Goal: Obtain resource: Download file/media

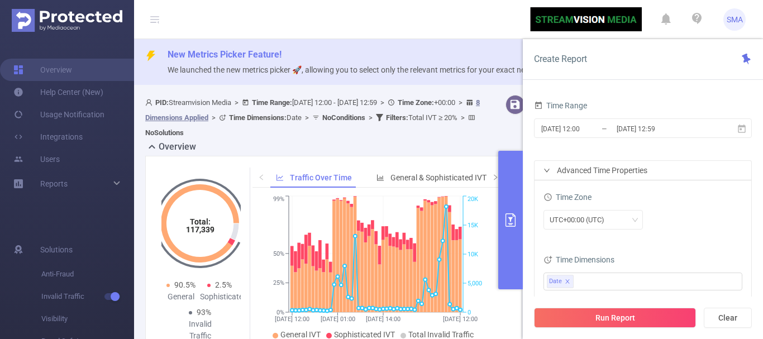
click at [477, 39] on header "SMA" at bounding box center [381, 19] width 763 height 39
click at [466, 54] on span "New Metrics Picker Feature!" at bounding box center [461, 54] width 587 height 13
click at [607, 129] on input "[DATE] 12:00" at bounding box center [585, 128] width 91 height 15
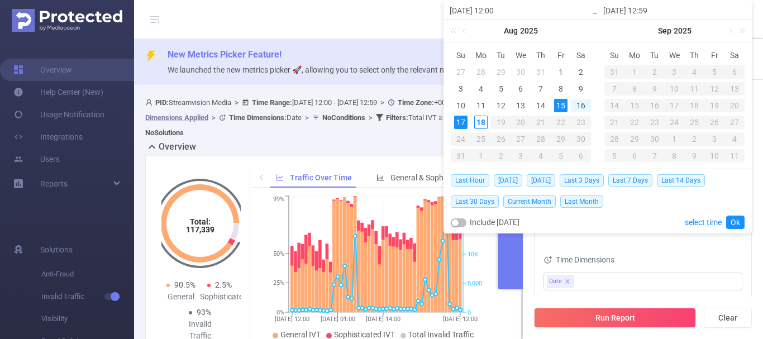
click at [671, 260] on div "Time Dimensions" at bounding box center [643, 261] width 199 height 18
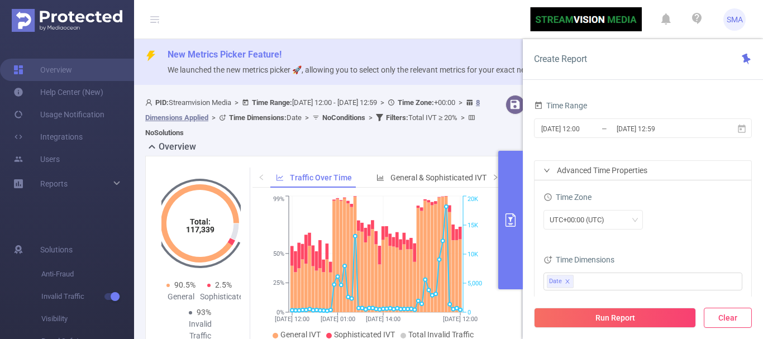
click at [734, 320] on button "Clear" at bounding box center [728, 318] width 48 height 20
type input "2025-08-18 14:00"
type input "2025-08-18 14:59"
click at [729, 321] on button "Clear" at bounding box center [728, 318] width 48 height 20
drag, startPoint x: 475, startPoint y: 63, endPoint x: 544, endPoint y: 78, distance: 70.2
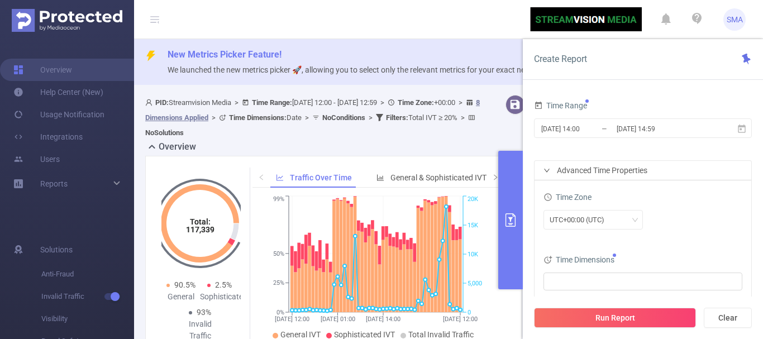
click at [480, 64] on div "New Metrics Picker Feature! We launched the new metrics picker 🚀, allowing you …" at bounding box center [448, 62] width 629 height 46
click at [580, 65] on div "Create Report" at bounding box center [643, 59] width 240 height 41
click at [325, 47] on div "New Metrics Picker Feature! We launched the new metrics picker 🚀, allowing you …" at bounding box center [448, 62] width 629 height 46
click at [736, 318] on button "Clear" at bounding box center [728, 318] width 48 height 20
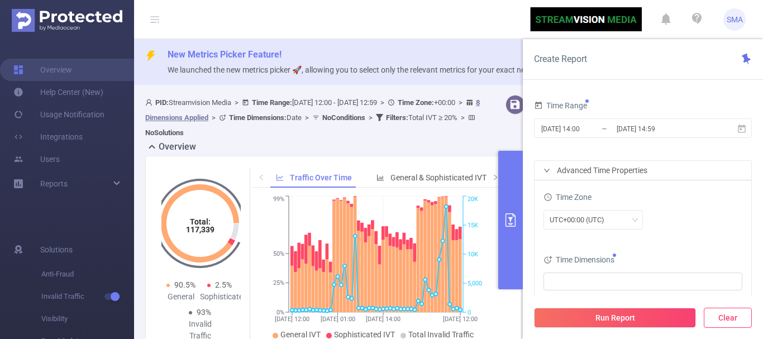
click at [736, 318] on button "Clear" at bounding box center [728, 318] width 48 height 20
click at [607, 127] on input "2025-08-18 14:00" at bounding box center [585, 128] width 91 height 15
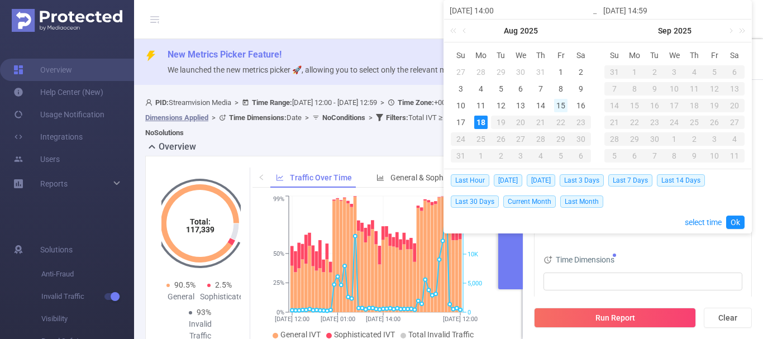
click at [560, 107] on div "15" at bounding box center [560, 105] width 13 height 13
click at [461, 123] on div "17" at bounding box center [460, 122] width 13 height 13
type input "2025-08-15 14:00"
type input "2025-08-17 14:59"
type input "2025-08-15 14:00"
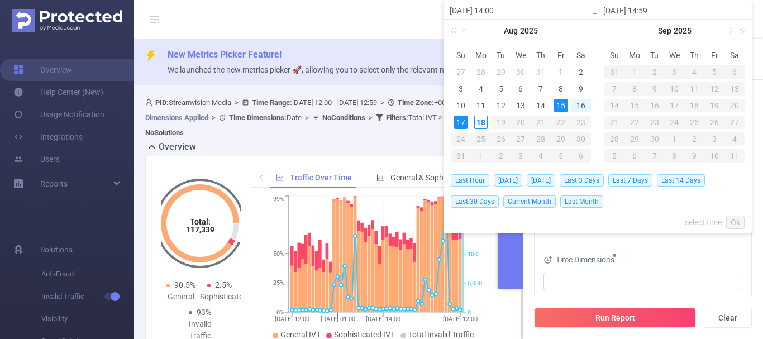
type input "2025-08-17 14:59"
click at [738, 224] on link "Ok" at bounding box center [735, 222] width 18 height 13
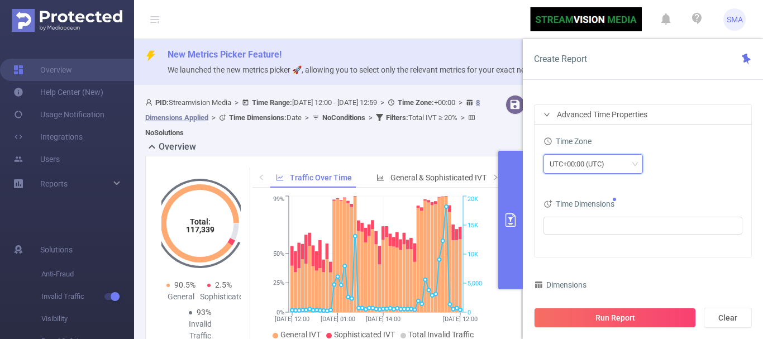
click at [629, 163] on div "UTC+00:00 (UTC)" at bounding box center [593, 164] width 87 height 18
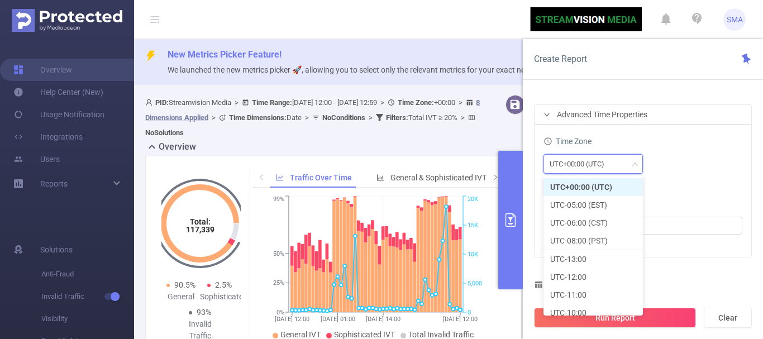
click at [616, 183] on li "UTC+00:00 (UTC)" at bounding box center [593, 187] width 99 height 18
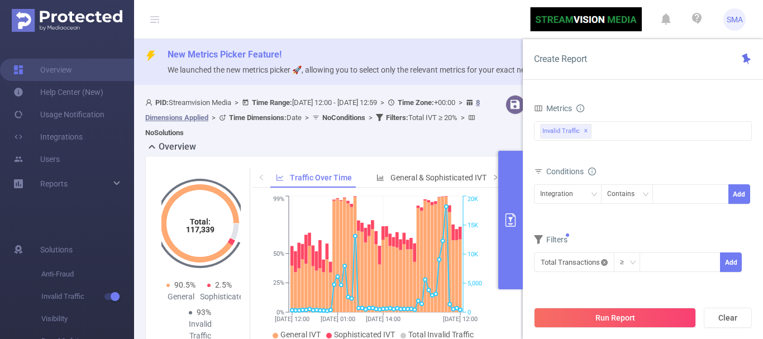
click at [602, 260] on icon "icon: close-circle" at bounding box center [604, 262] width 7 height 7
click at [602, 260] on icon "icon: down" at bounding box center [604, 262] width 7 height 7
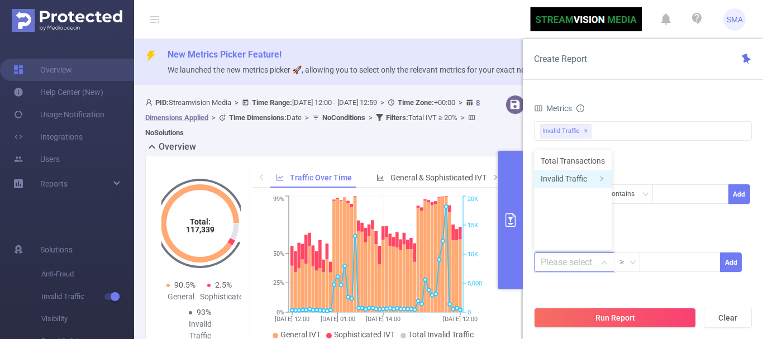
click at [582, 180] on li "Invalid Traffic" at bounding box center [573, 179] width 78 height 18
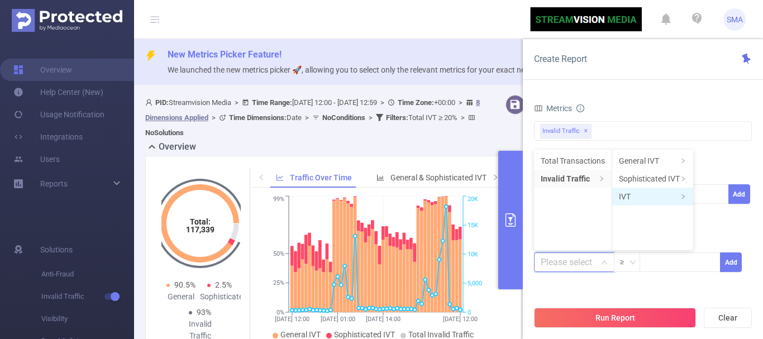
click at [681, 199] on span at bounding box center [684, 197] width 6 height 10
click at [720, 159] on li "Total IVT" at bounding box center [724, 161] width 61 height 18
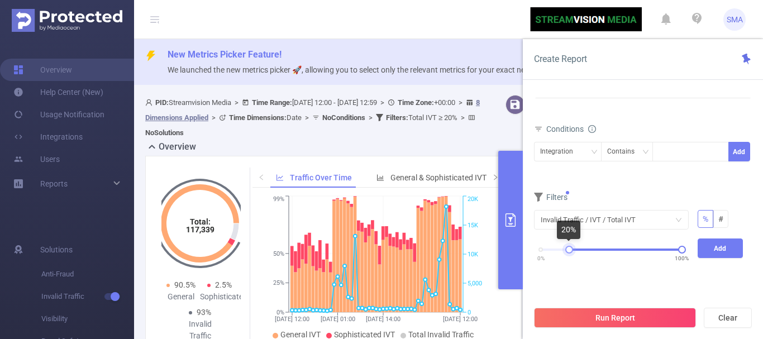
drag, startPoint x: 541, startPoint y: 250, endPoint x: 569, endPoint y: 250, distance: 27.9
click at [569, 250] on div at bounding box center [569, 250] width 8 height 8
click at [630, 318] on button "Run Report" at bounding box center [615, 318] width 162 height 20
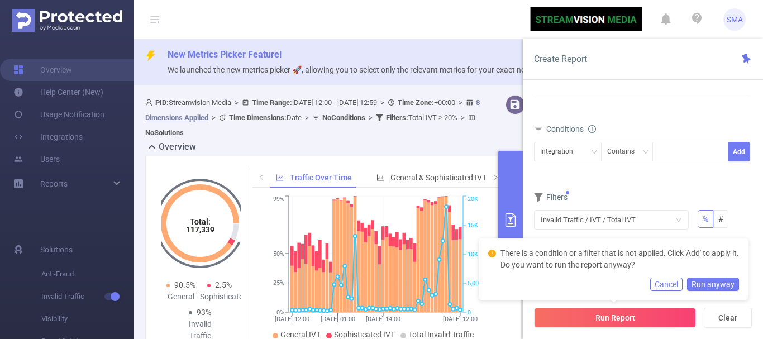
click at [666, 282] on button "Cancel" at bounding box center [666, 284] width 32 height 13
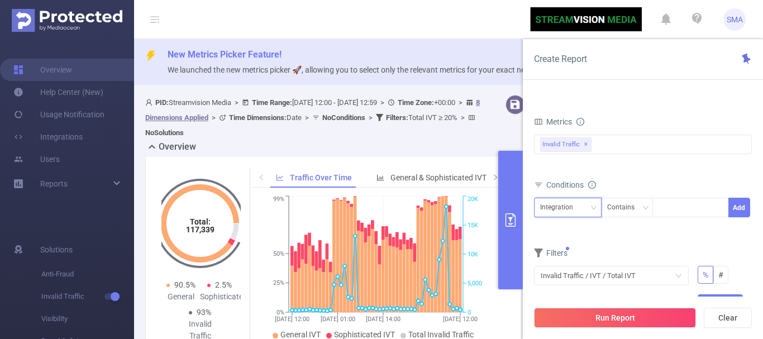
click at [597, 206] on div "Integration" at bounding box center [568, 208] width 68 height 20
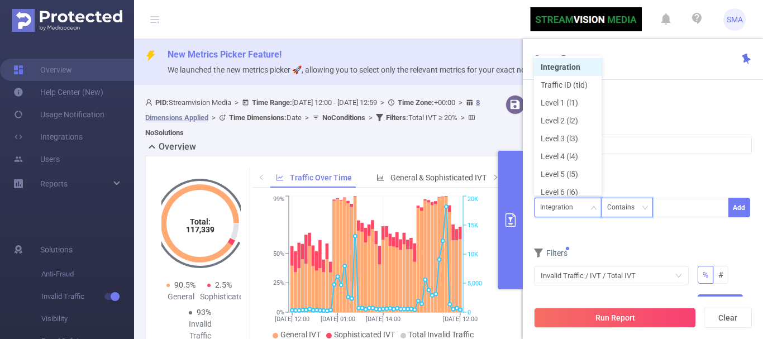
click at [634, 210] on div "Contains" at bounding box center [624, 207] width 35 height 18
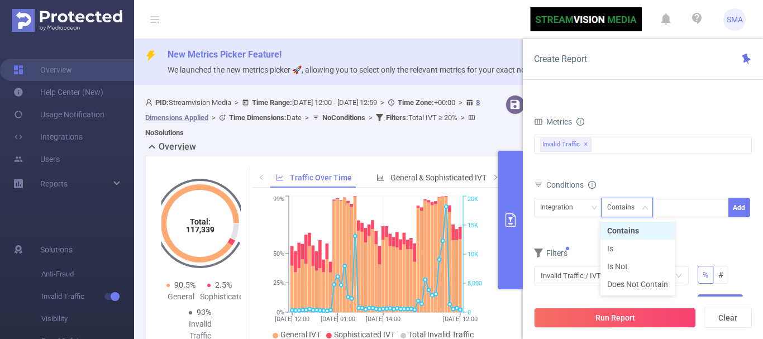
click at [634, 210] on div "Contains" at bounding box center [624, 207] width 35 height 18
click at [591, 222] on div "Integration Contains Add" at bounding box center [643, 210] width 218 height 25
click at [541, 186] on icon at bounding box center [538, 184] width 9 height 9
click at [537, 184] on icon at bounding box center [538, 184] width 9 height 9
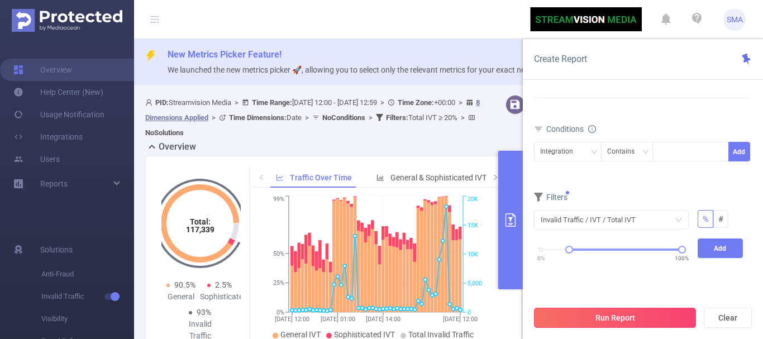
click at [655, 316] on button "Run Report" at bounding box center [615, 318] width 162 height 20
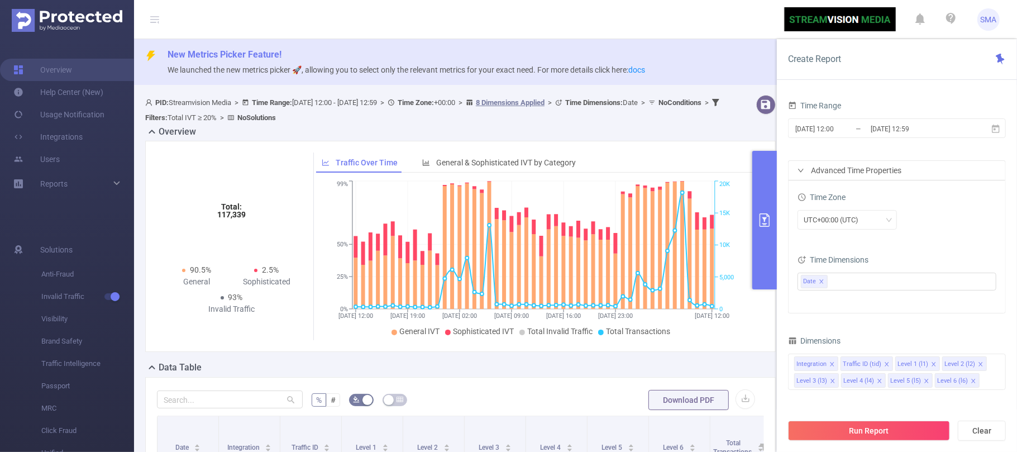
click at [760, 207] on button "primary" at bounding box center [765, 220] width 25 height 139
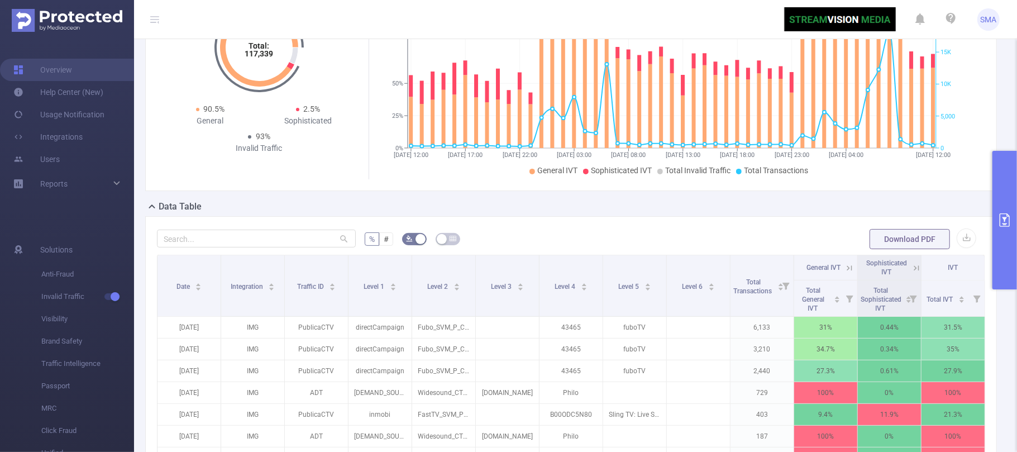
scroll to position [149, 0]
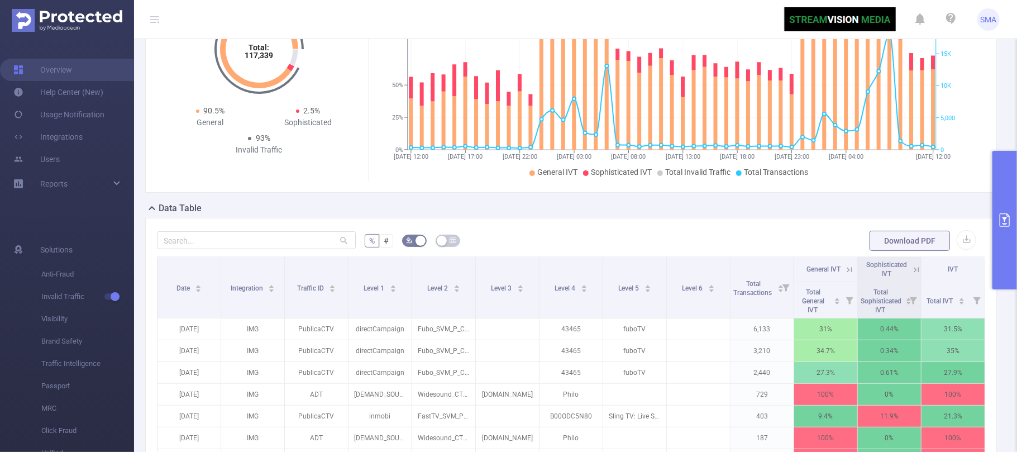
click at [1001, 231] on button "primary" at bounding box center [1005, 220] width 25 height 139
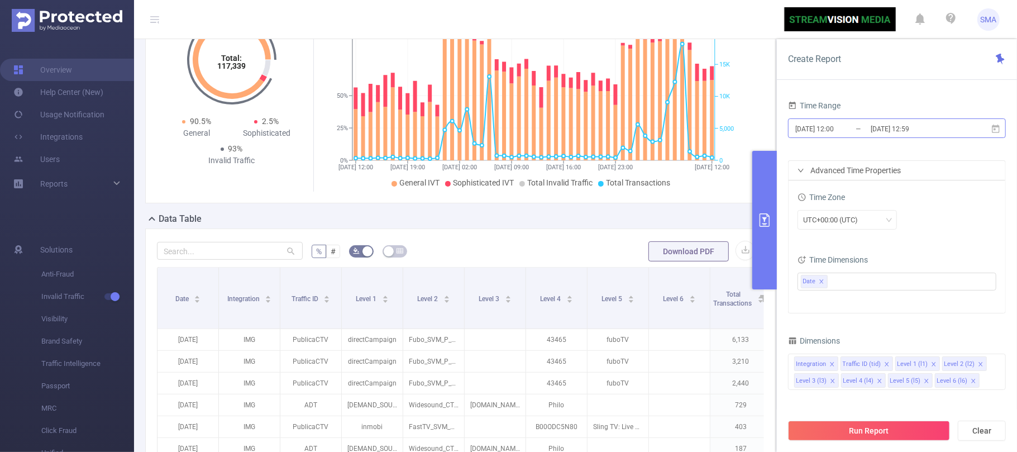
click at [946, 129] on input "[DATE] 12:59" at bounding box center [915, 128] width 91 height 15
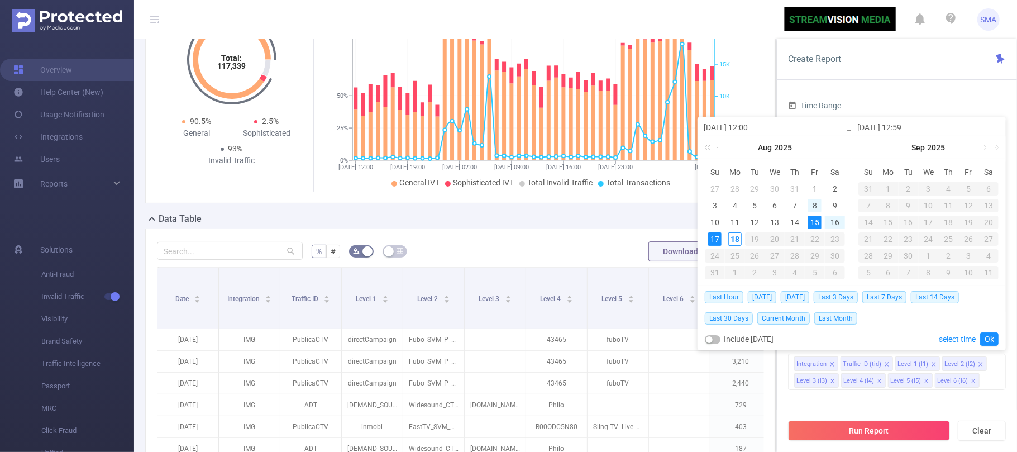
click at [813, 203] on div "8" at bounding box center [814, 205] width 13 height 13
click at [814, 222] on div "15" at bounding box center [814, 222] width 13 height 13
type input "[DATE] 12:00"
type input "[DATE] 12:59"
type input "[DATE] 12:00"
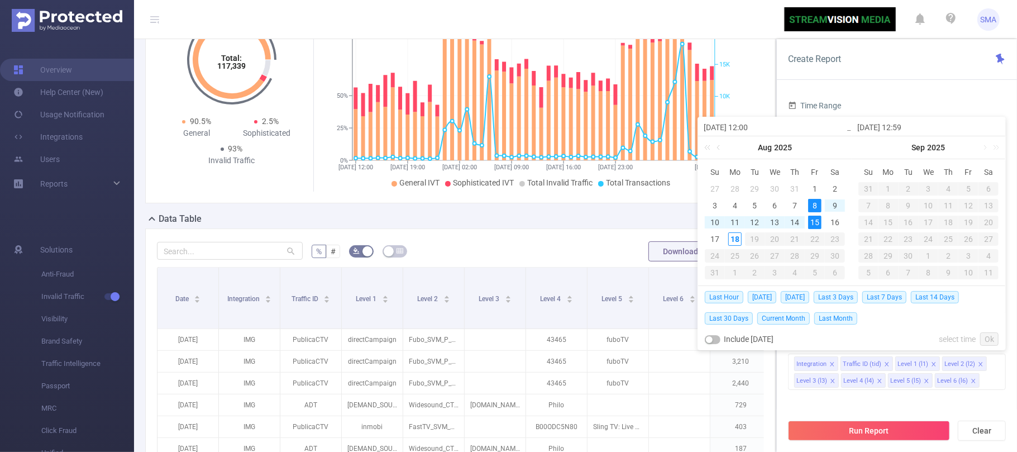
type input "[DATE] 12:59"
click at [720, 239] on div "17" at bounding box center [714, 238] width 13 height 13
click at [813, 223] on div "15" at bounding box center [814, 222] width 13 height 13
type input "[DATE] 12:00"
type input "[DATE] 12:59"
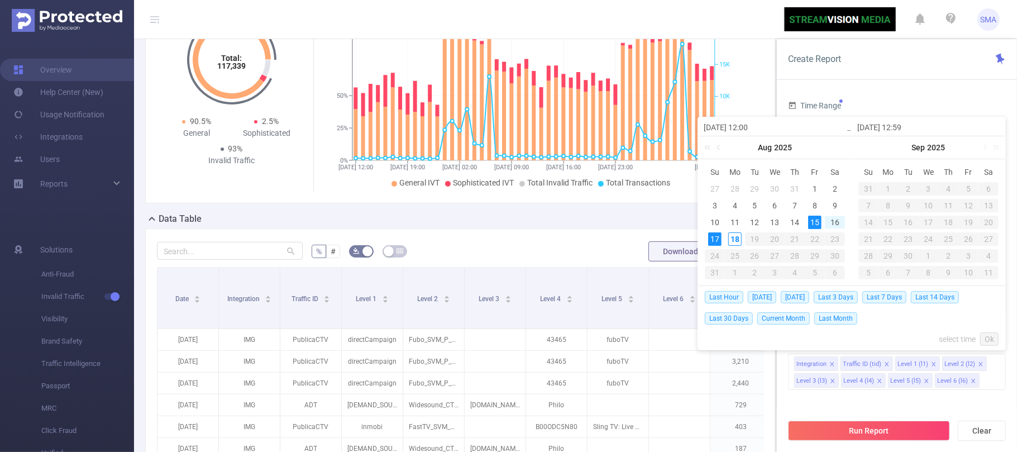
type input "[DATE] 12:00"
type input "[DATE] 12:59"
click at [991, 337] on link "Ok" at bounding box center [990, 338] width 18 height 13
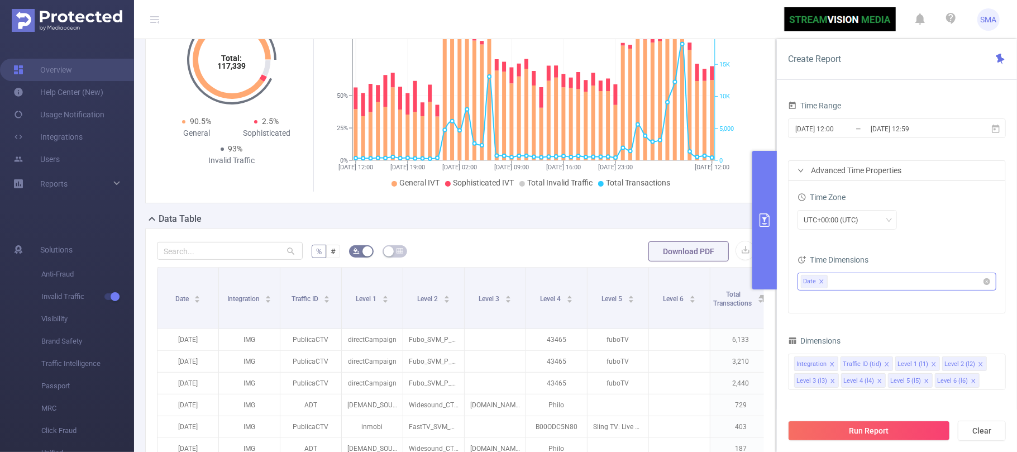
click at [875, 284] on ul "Date" at bounding box center [893, 281] width 184 height 17
click at [950, 222] on div "UTC+00:00 (UTC)" at bounding box center [897, 220] width 199 height 20
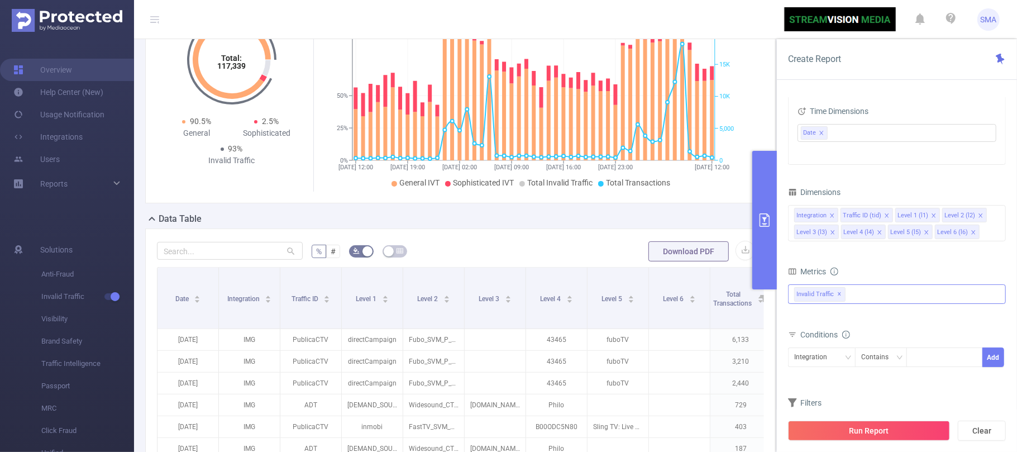
click at [857, 297] on div "Invalid Traffic ✕" at bounding box center [897, 294] width 218 height 20
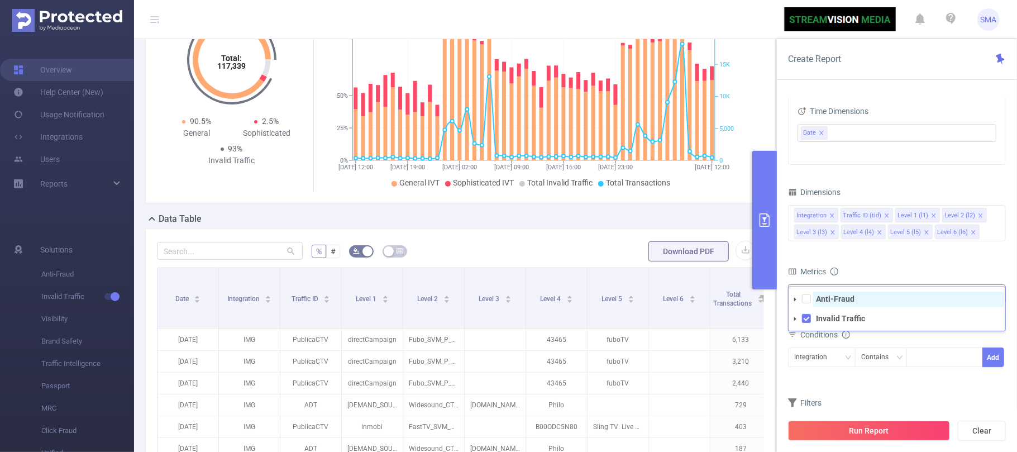
click at [848, 302] on strong "Anti-Fraud" at bounding box center [835, 298] width 39 height 9
click at [886, 265] on div "Metrics" at bounding box center [897, 273] width 218 height 18
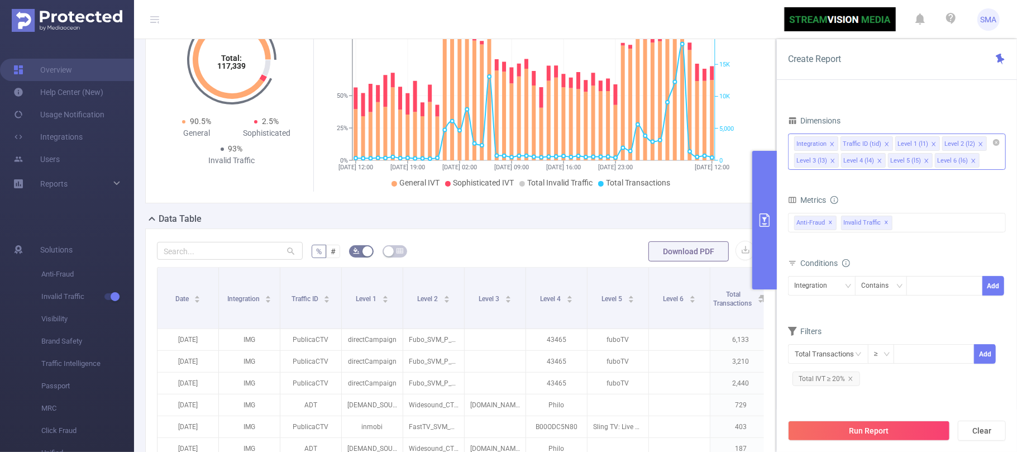
click at [834, 161] on icon "icon: close" at bounding box center [833, 161] width 6 height 6
click at [925, 162] on icon "icon: close" at bounding box center [927, 161] width 4 height 4
click at [848, 380] on icon "icon: close" at bounding box center [851, 379] width 6 height 6
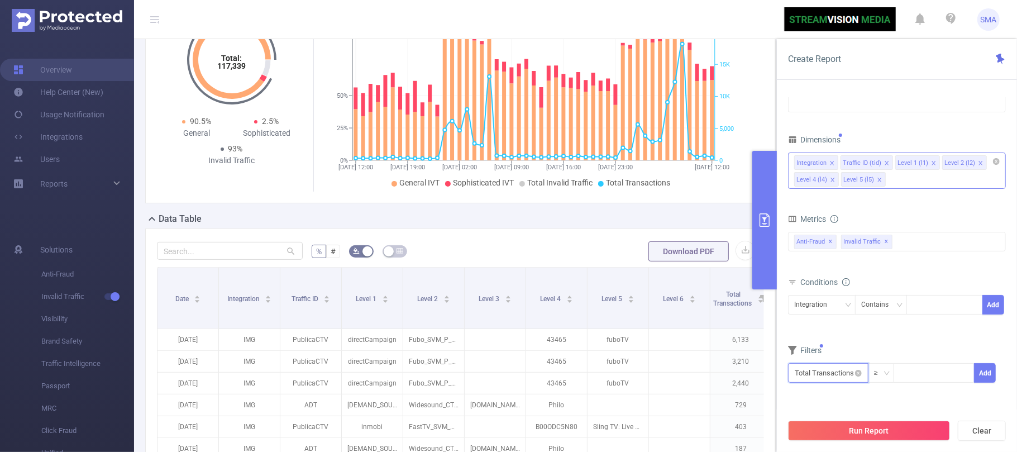
click at [832, 380] on input "text" at bounding box center [828, 373] width 80 height 20
click at [815, 311] on li "Invalid Traffic" at bounding box center [828, 310] width 80 height 18
click at [883, 311] on li "IVT" at bounding box center [907, 310] width 81 height 18
click at [959, 273] on li "Total IVT" at bounding box center [978, 274] width 61 height 18
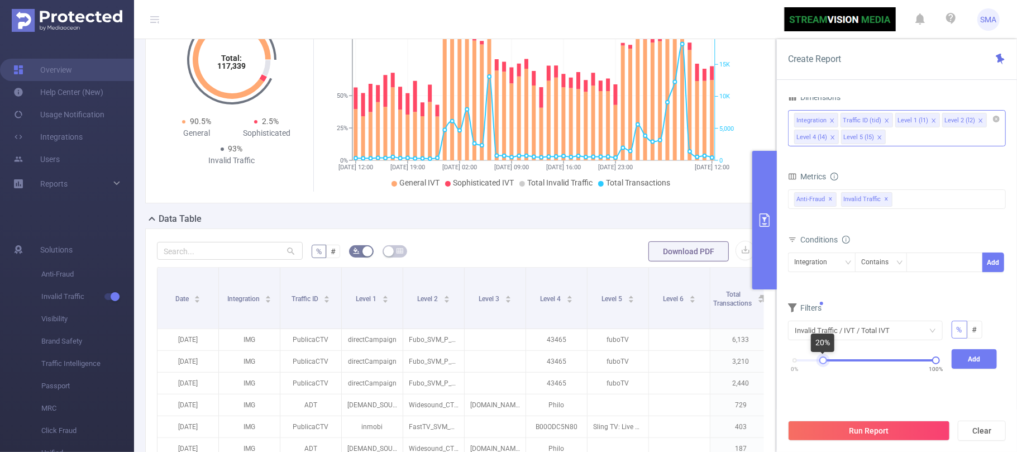
drag, startPoint x: 797, startPoint y: 365, endPoint x: 825, endPoint y: 362, distance: 28.1
click at [825, 362] on div at bounding box center [824, 360] width 8 height 8
click at [975, 362] on button "Add" at bounding box center [975, 359] width 46 height 20
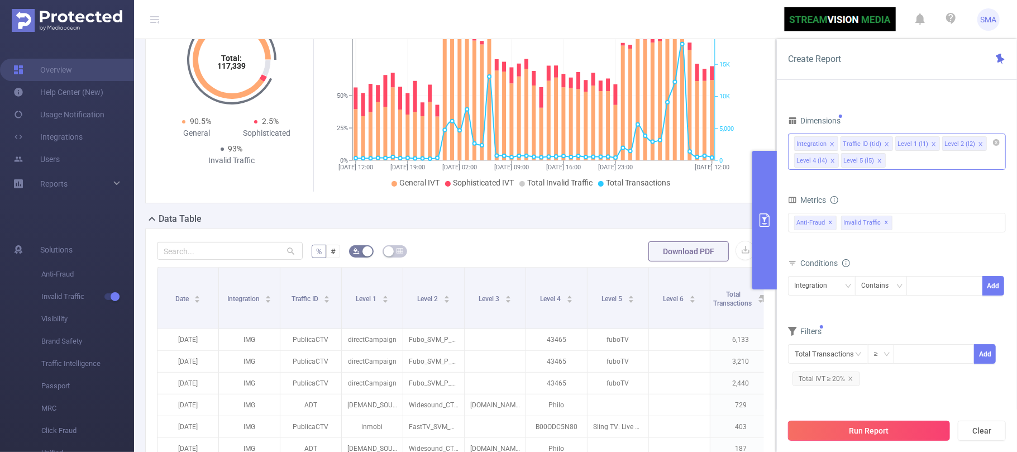
click at [898, 432] on button "Run Report" at bounding box center [869, 431] width 162 height 20
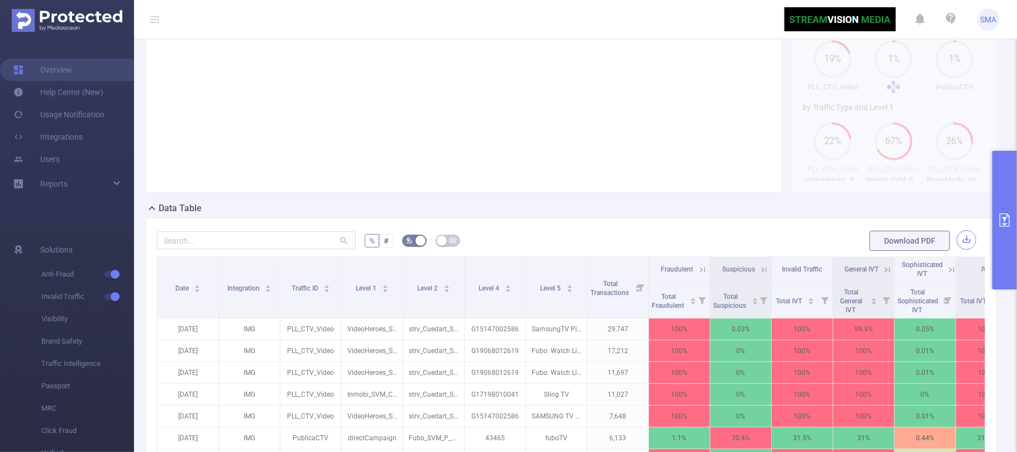
click at [957, 250] on button "button" at bounding box center [967, 240] width 20 height 20
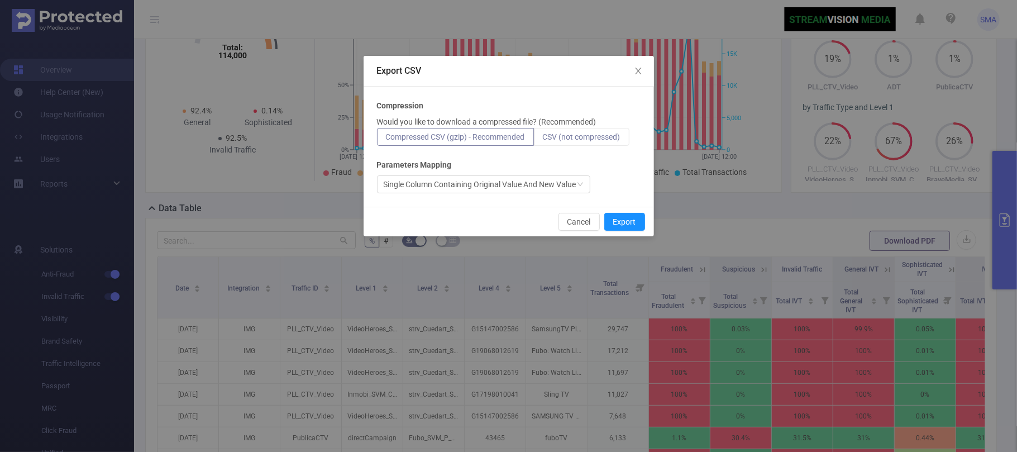
click at [577, 137] on span "CSV (not compressed)" at bounding box center [582, 136] width 78 height 9
click at [543, 140] on input "CSV (not compressed)" at bounding box center [543, 140] width 0 height 0
click at [619, 216] on button "Export" at bounding box center [625, 222] width 41 height 18
